Goal: Task Accomplishment & Management: Manage account settings

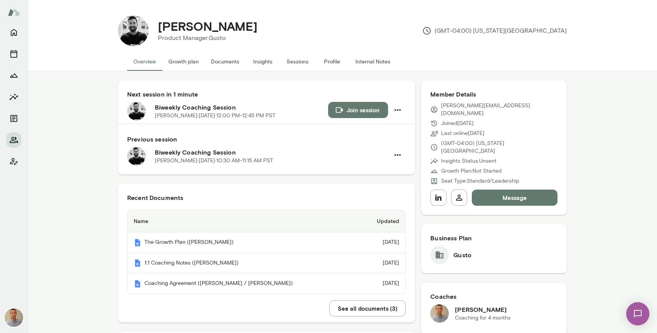
click at [15, 35] on icon "Home" at bounding box center [14, 32] width 6 height 7
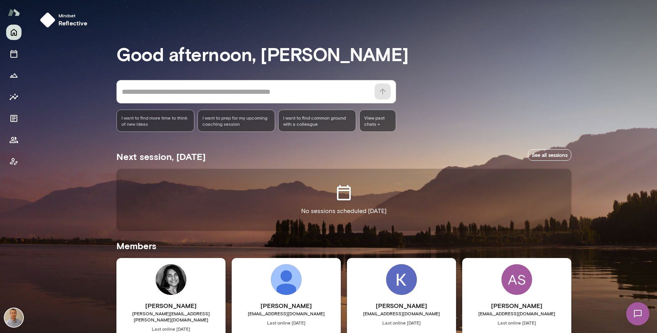
click at [68, 194] on div "Mindset reflective Good afternoon, [PERSON_NAME] * ​ ​ I want to find more time…" at bounding box center [342, 280] width 629 height 561
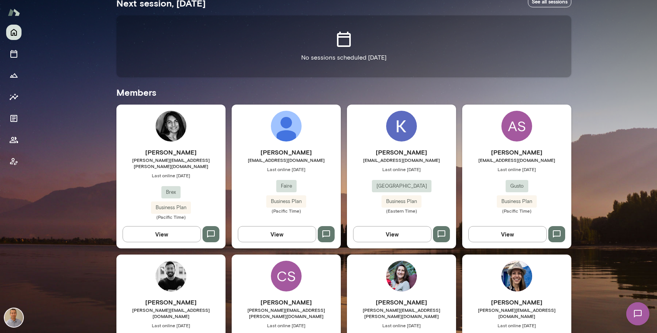
scroll to position [154, 0]
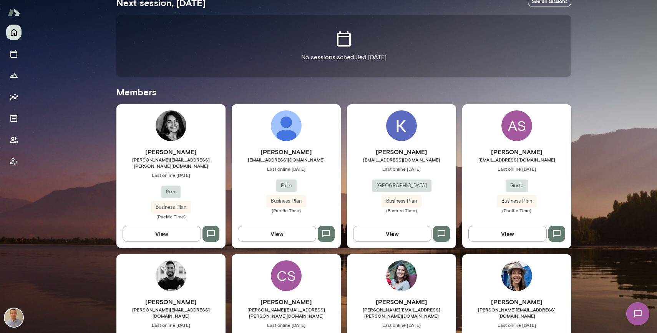
click at [592, 62] on div "Mindset reflective Good afternoon, [PERSON_NAME] * ​ ​ I want to find more time…" at bounding box center [342, 126] width 629 height 561
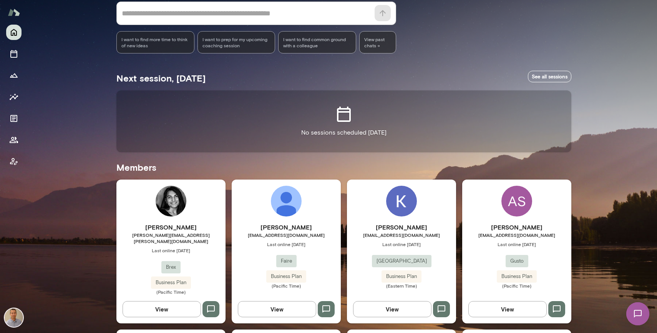
scroll to position [77, 0]
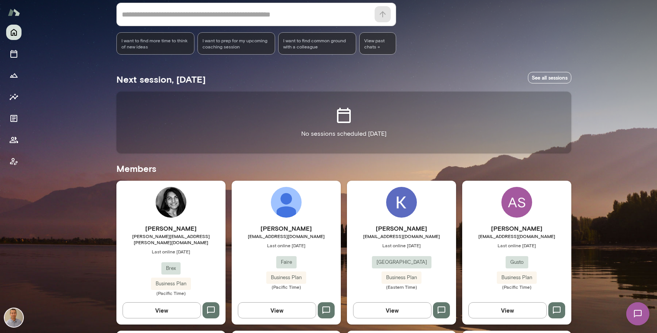
click at [18, 314] on img at bounding box center [14, 317] width 18 height 18
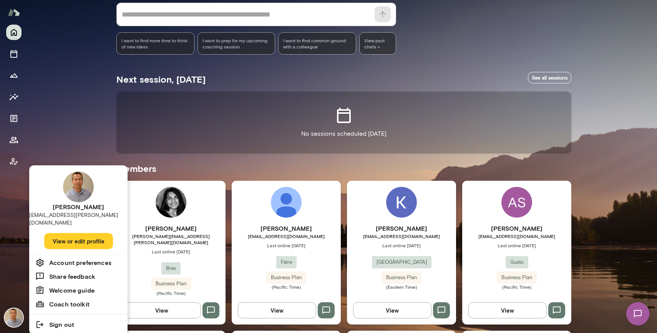
click at [73, 233] on button "View or edit profile" at bounding box center [78, 241] width 69 height 16
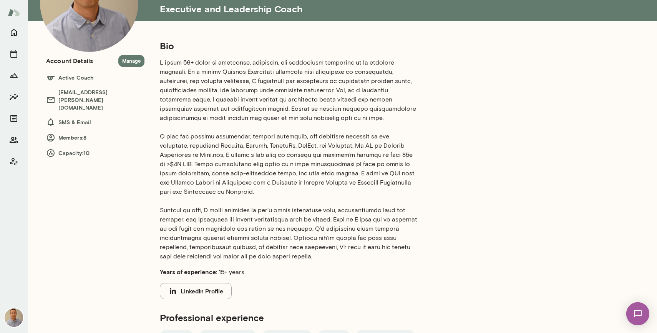
click at [183, 136] on p at bounding box center [289, 159] width 258 height 203
